Goal: Transaction & Acquisition: Purchase product/service

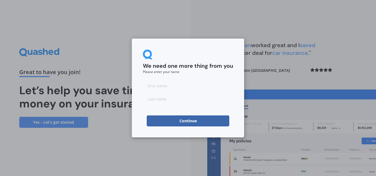
click at [176, 85] on input at bounding box center [188, 85] width 90 height 11
type input "[PERSON_NAME]"
click at [167, 101] on input at bounding box center [188, 98] width 90 height 11
type input "Capon"
click at [175, 120] on button "Continue" at bounding box center [188, 120] width 83 height 11
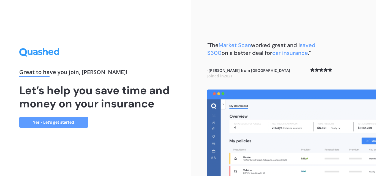
click at [72, 120] on link "Yes - Let’s get started" at bounding box center [53, 122] width 69 height 11
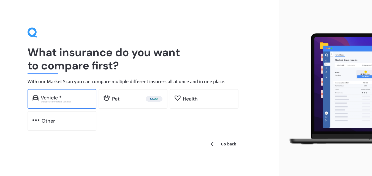
click at [74, 105] on div "Vehicle * Excludes commercial vehicles" at bounding box center [62, 99] width 69 height 20
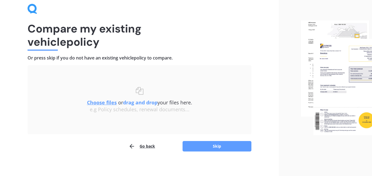
scroll to position [27, 0]
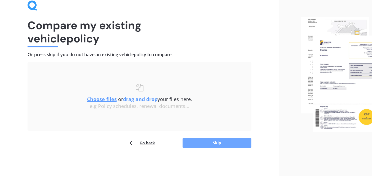
click at [231, 140] on button "Skip" at bounding box center [217, 143] width 69 height 10
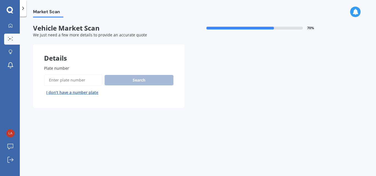
click at [77, 83] on input "Plate number" at bounding box center [73, 80] width 58 height 12
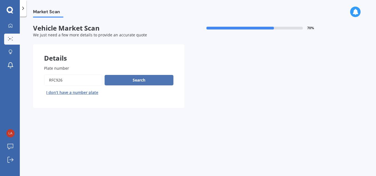
type input "rfc926"
click at [137, 77] on button "Search" at bounding box center [139, 80] width 69 height 10
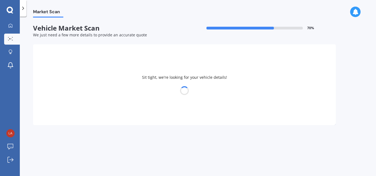
select select "HONDA"
select select "FREED"
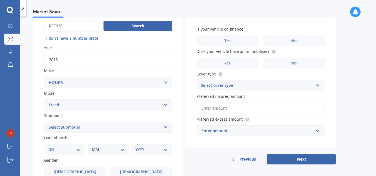
scroll to position [63, 0]
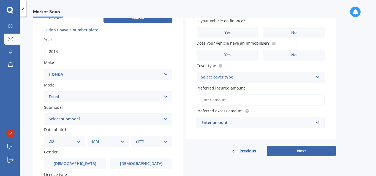
click at [161, 117] on select "Select submodel 1.5 Station Wagon" at bounding box center [108, 118] width 128 height 11
click at [174, 116] on div "Plate number Search I don’t have a number plate Year [DATE] Make Select make AC…" at bounding box center [108, 120] width 150 height 256
click at [68, 141] on select "DD 01 02 03 04 05 06 07 08 09 10 11 12 13 14 15 16 17 18 19 20 21 22 23 24 25 2…" at bounding box center [64, 141] width 33 height 6
select select "25"
click at [53, 138] on select "DD 01 02 03 04 05 06 07 08 09 10 11 12 13 14 15 16 17 18 19 20 21 22 23 24 25 2…" at bounding box center [64, 141] width 33 height 6
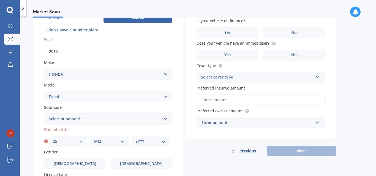
click at [101, 140] on select "MM 01 02 03 04 05 06 07 08 09 10 11 12" at bounding box center [109, 141] width 30 height 6
select select "06"
click at [94, 138] on select "MM 01 02 03 04 05 06 07 08 09 10 11 12" at bounding box center [109, 141] width 30 height 6
click at [164, 145] on div "YYYY 2025 2024 2023 2022 2021 2020 2019 2018 2017 2016 2015 2014 2013 2012 2011…" at bounding box center [150, 141] width 39 height 11
click at [163, 143] on select "YYYY 2025 2024 2023 2022 2021 2020 2019 2018 2017 2016 2015 2014 2013 2012 2011…" at bounding box center [151, 141] width 30 height 6
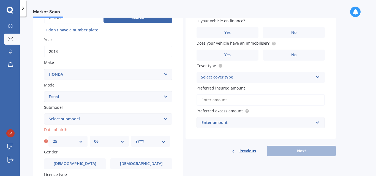
select select "1988"
click at [136, 138] on select "YYYY 2025 2024 2023 2022 2021 2020 2019 2018 2017 2016 2015 2014 2013 2012 2011…" at bounding box center [151, 141] width 30 height 6
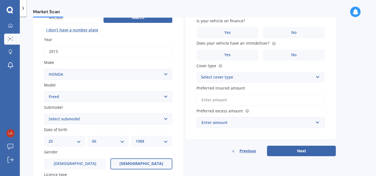
click at [148, 161] on label "[DEMOGRAPHIC_DATA]" at bounding box center [141, 163] width 62 height 11
click at [0, 0] on input "[DEMOGRAPHIC_DATA]" at bounding box center [0, 0] width 0 height 0
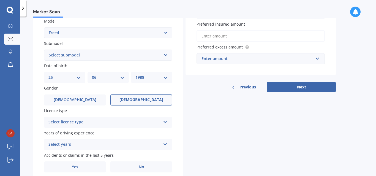
scroll to position [137, 0]
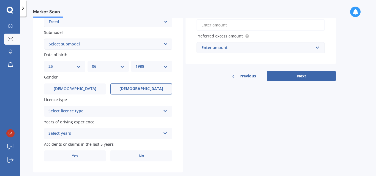
click at [164, 111] on icon at bounding box center [165, 110] width 5 height 4
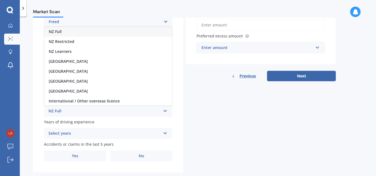
click at [129, 35] on div "NZ Full" at bounding box center [108, 32] width 128 height 10
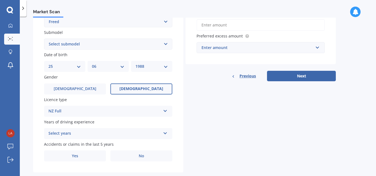
click at [156, 136] on div "Select years" at bounding box center [104, 133] width 112 height 7
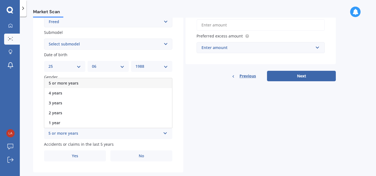
click at [141, 83] on div "5 or more years" at bounding box center [108, 83] width 128 height 10
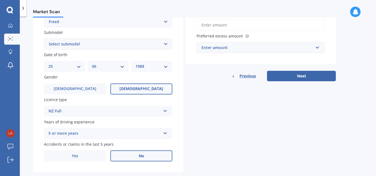
click at [145, 158] on label "No" at bounding box center [141, 155] width 62 height 11
click at [0, 0] on input "No" at bounding box center [0, 0] width 0 height 0
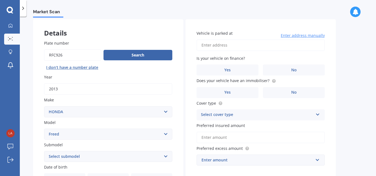
scroll to position [12, 0]
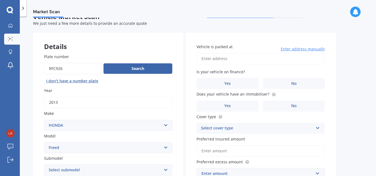
click at [256, 56] on input "Vehicle is parked at" at bounding box center [261, 59] width 128 height 12
type input "[STREET_ADDRESS]"
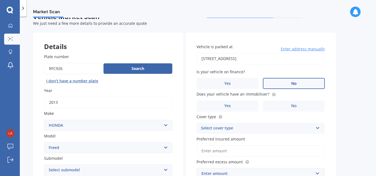
click at [283, 79] on label "No" at bounding box center [294, 83] width 62 height 11
click at [0, 0] on input "No" at bounding box center [0, 0] width 0 height 0
click at [296, 106] on span "No" at bounding box center [294, 106] width 6 height 5
click at [0, 0] on input "No" at bounding box center [0, 0] width 0 height 0
click at [308, 128] on div "Select cover type" at bounding box center [257, 128] width 112 height 7
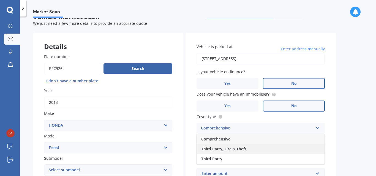
click at [300, 147] on div "Third Party, Fire & Theft" at bounding box center [261, 149] width 128 height 10
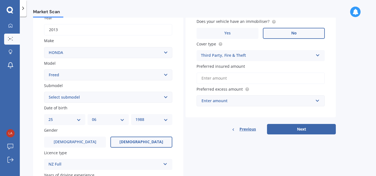
scroll to position [93, 0]
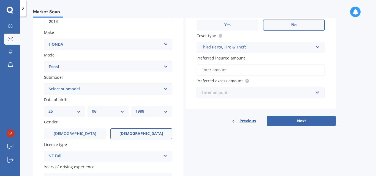
click at [316, 94] on input "text" at bounding box center [258, 92] width 123 height 10
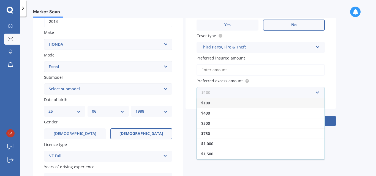
click at [317, 93] on input "text" at bounding box center [258, 92] width 123 height 10
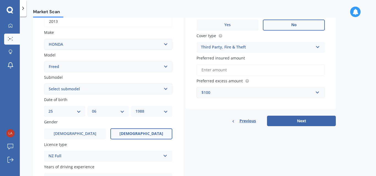
click at [333, 88] on div "Vehicle is parked at [STREET_ADDRESS] Enter address manually Is your vehicle on…" at bounding box center [261, 31] width 150 height 158
click at [319, 91] on input "text" at bounding box center [258, 92] width 123 height 10
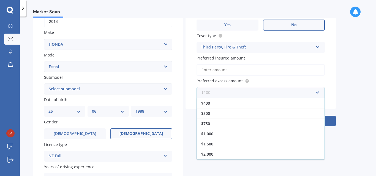
scroll to position [0, 0]
click at [307, 102] on div "$100" at bounding box center [261, 103] width 128 height 10
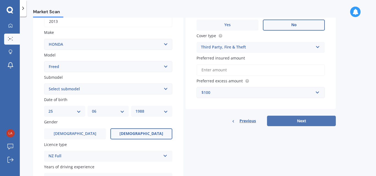
click at [314, 120] on button "Next" at bounding box center [301, 121] width 69 height 10
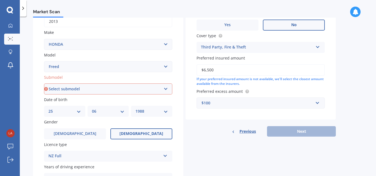
type input "$6,500"
click at [313, 144] on div "Details Plate number Search I don’t have a number plate Year [DATE] Make Select…" at bounding box center [184, 85] width 303 height 266
click at [166, 87] on select "Select submodel 1.5 Station Wagon" at bounding box center [108, 88] width 128 height 11
click at [44, 83] on select "Select submodel 1.5 Station Wagon" at bounding box center [108, 88] width 128 height 11
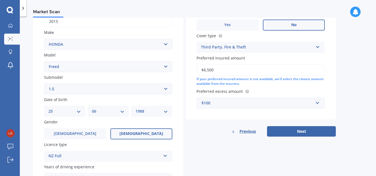
click at [159, 91] on select "Select submodel 1.5 Station Wagon" at bounding box center [108, 88] width 128 height 11
click at [44, 83] on select "Select submodel 1.5 Station Wagon" at bounding box center [108, 88] width 128 height 11
click at [109, 84] on select "Select submodel 1.5 Station Wagon" at bounding box center [108, 88] width 128 height 11
select select "1.5"
click at [44, 83] on select "Select submodel 1.5 Station Wagon" at bounding box center [108, 88] width 128 height 11
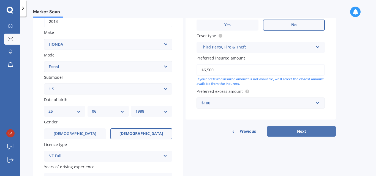
click at [297, 130] on button "Next" at bounding box center [301, 131] width 69 height 10
select select "25"
select select "06"
select select "1988"
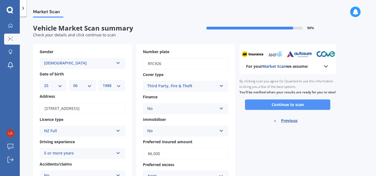
click at [295, 110] on button "Continue to scan" at bounding box center [287, 104] width 85 height 10
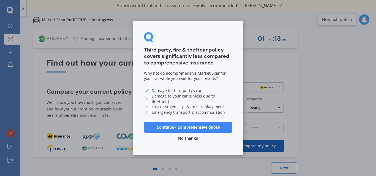
click at [195, 126] on button "Continue - Comprehensive quote" at bounding box center [188, 127] width 88 height 11
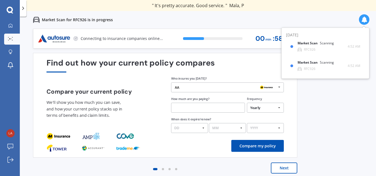
click at [229, 90] on div "AA AA Tower AMI State AMP ANZ ASB BNZ Trade Me Insurance Westpac Other" at bounding box center [227, 87] width 113 height 10
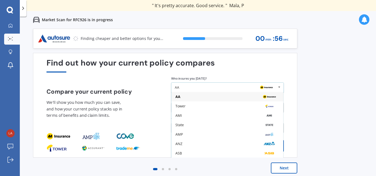
scroll to position [36, 0]
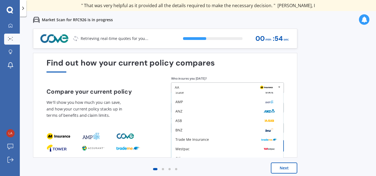
click at [369, 62] on div "Previous 60,000+ Kiwis have signed up to shop and save on insurance with us " H…" at bounding box center [198, 117] width 356 height 176
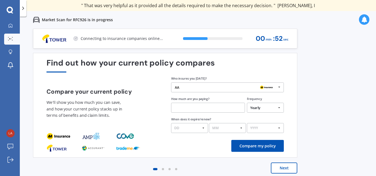
click at [272, 90] on img at bounding box center [267, 88] width 16 height 6
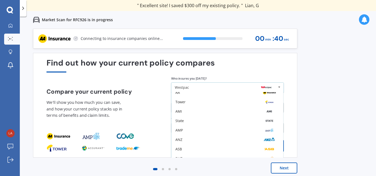
scroll to position [26, 0]
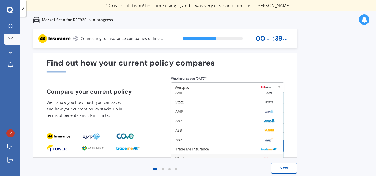
click at [301, 89] on div "Previous 60,000+ Kiwis have signed up to shop and save on insurance with us " H…" at bounding box center [198, 117] width 356 height 176
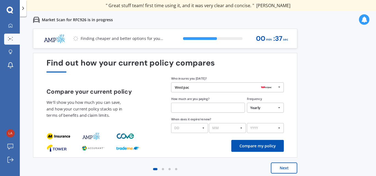
click at [247, 85] on div "Westpac AA Tower AMI State AMP ANZ ASB BNZ Trade Me Insurance Westpac Other" at bounding box center [227, 87] width 113 height 10
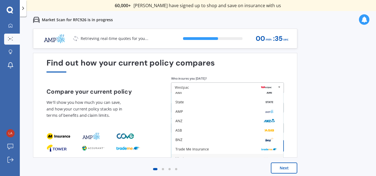
click at [251, 75] on div "Find out how your current policy compares Compare your current policy We'll sho…" at bounding box center [165, 105] width 237 height 94
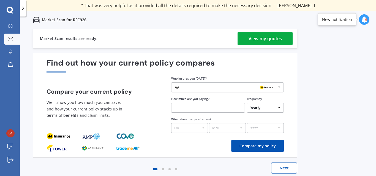
click at [251, 42] on div "View my quotes" at bounding box center [265, 38] width 33 height 13
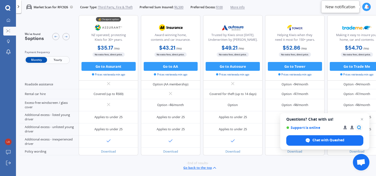
scroll to position [166, 0]
click at [362, 117] on span "Open chat" at bounding box center [362, 119] width 7 height 7
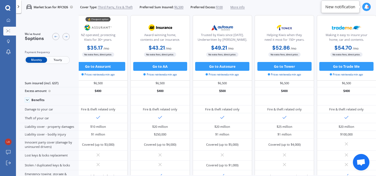
scroll to position [0, 16]
